Goal: Task Accomplishment & Management: Use online tool/utility

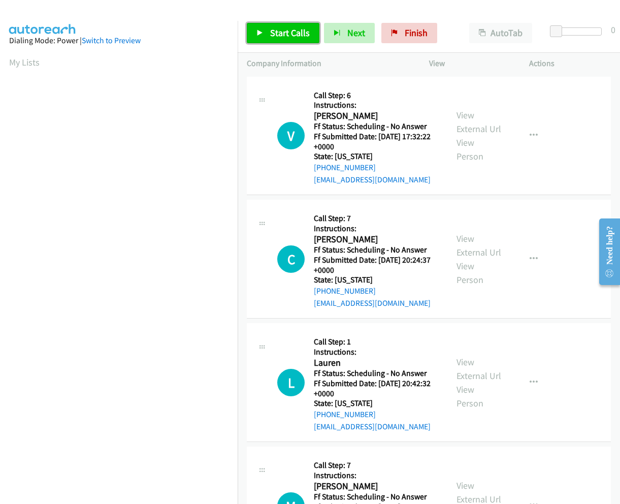
click at [281, 40] on link "Start Calls" at bounding box center [283, 33] width 73 height 20
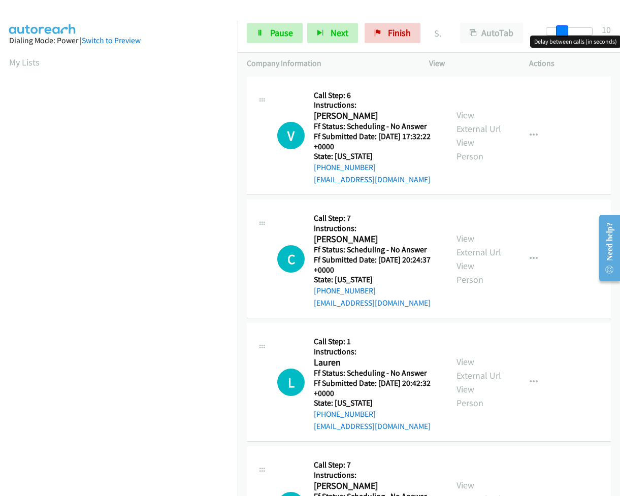
drag, startPoint x: 552, startPoint y: 34, endPoint x: 567, endPoint y: 35, distance: 15.3
click at [567, 35] on span at bounding box center [562, 31] width 12 height 12
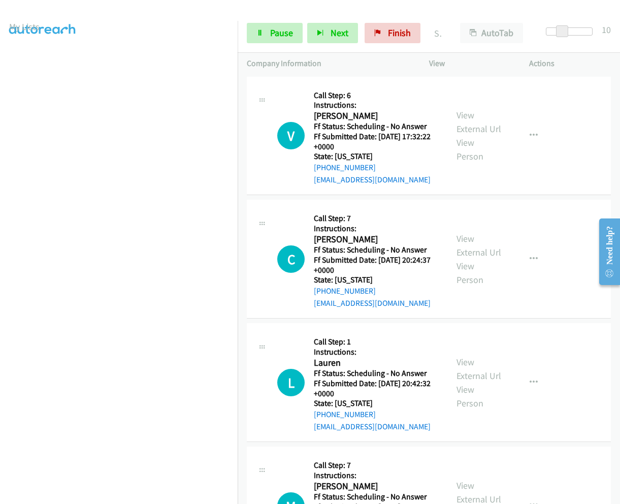
scroll to position [66, 0]
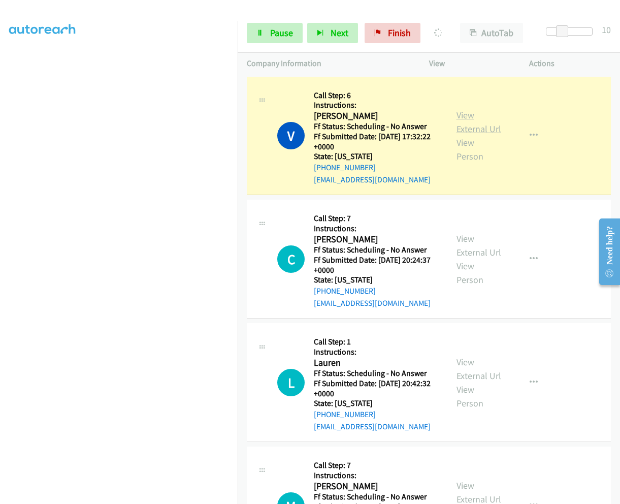
click at [464, 109] on link "View External Url" at bounding box center [479, 121] width 45 height 25
click at [461, 234] on link "View External Url" at bounding box center [479, 245] width 45 height 25
drag, startPoint x: 571, startPoint y: 32, endPoint x: 620, endPoint y: 39, distance: 49.8
click at [620, 39] on html "Start Calls Pause Next Finish Dialing Vanessa Esparza AutoTab AutoTab 30 Compan…" at bounding box center [310, 24] width 620 height 48
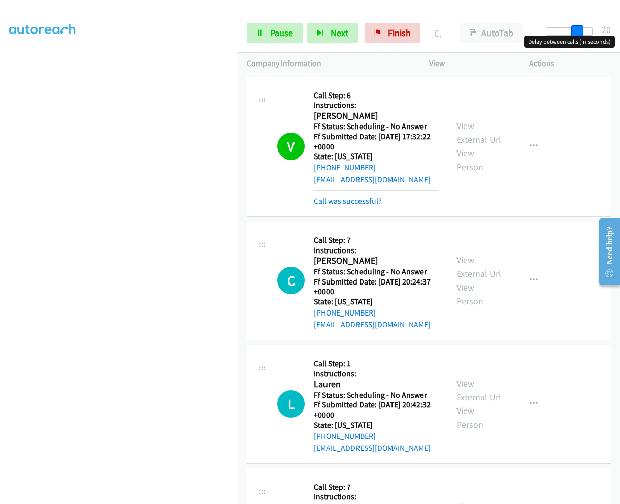
drag, startPoint x: 591, startPoint y: 29, endPoint x: 576, endPoint y: 26, distance: 15.5
click at [576, 26] on span at bounding box center [578, 31] width 12 height 12
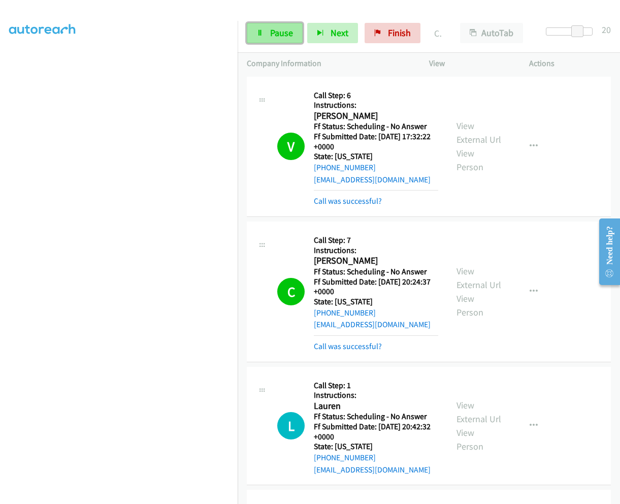
click at [281, 38] on span "Pause" at bounding box center [281, 33] width 23 height 12
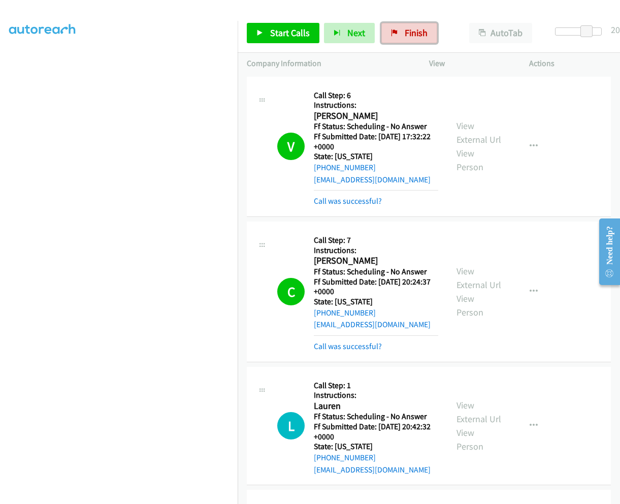
drag, startPoint x: 413, startPoint y: 35, endPoint x: 346, endPoint y: 56, distance: 69.9
click at [413, 35] on span "Finish" at bounding box center [416, 33] width 23 height 12
